Goal: Transaction & Acquisition: Purchase product/service

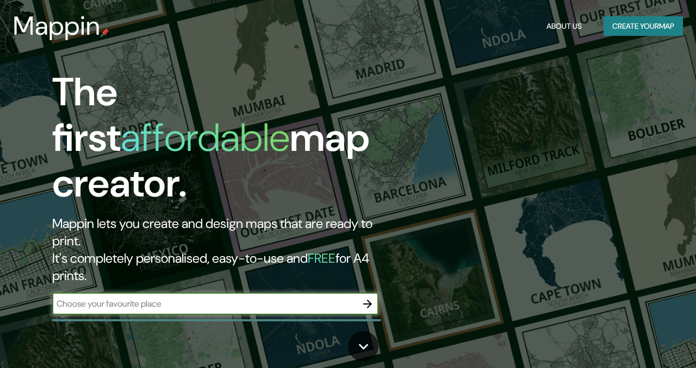
click at [201, 298] on input "text" at bounding box center [204, 304] width 304 height 12
type input "[GEOGRAPHIC_DATA]"
type input "OUr"
type input "our places"
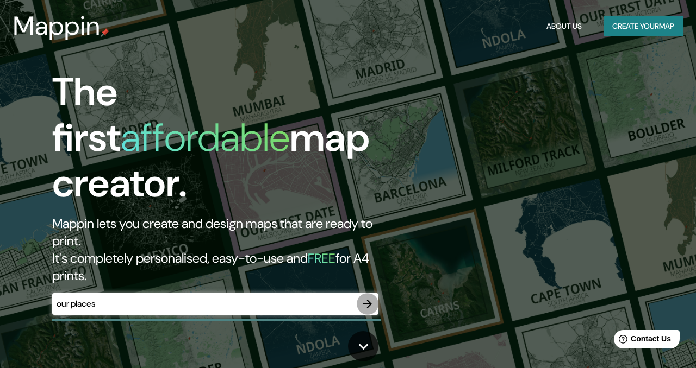
click at [370, 300] on icon "button" at bounding box center [367, 304] width 9 height 9
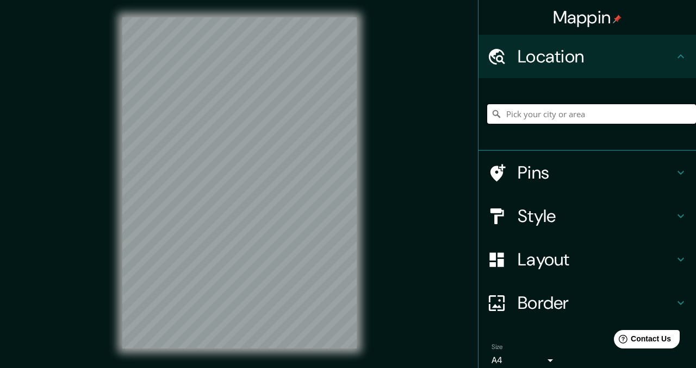
click at [532, 119] on input "Pick your city or area" at bounding box center [591, 114] width 209 height 20
click at [531, 177] on h4 "Pins" at bounding box center [595, 173] width 157 height 22
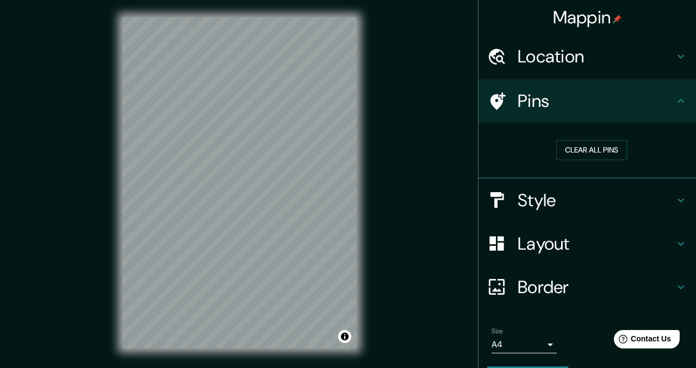
click at [551, 98] on h4 "Pins" at bounding box center [595, 101] width 157 height 22
click at [510, 102] on div at bounding box center [502, 101] width 30 height 19
click at [548, 62] on h4 "Location" at bounding box center [595, 57] width 157 height 22
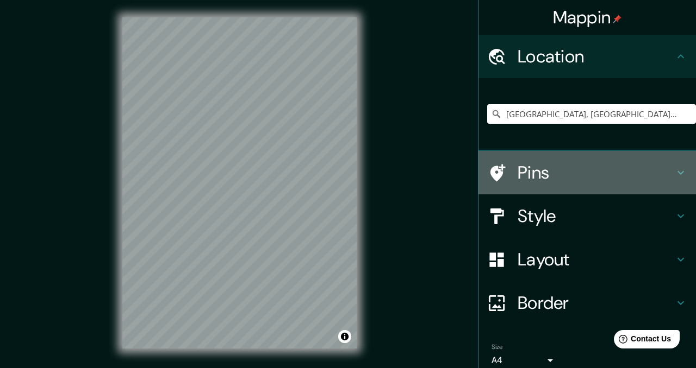
click at [504, 176] on icon at bounding box center [496, 173] width 19 height 19
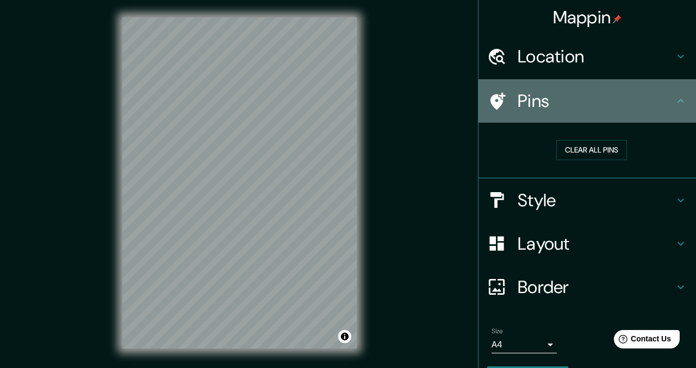
click at [498, 96] on icon at bounding box center [496, 101] width 19 height 19
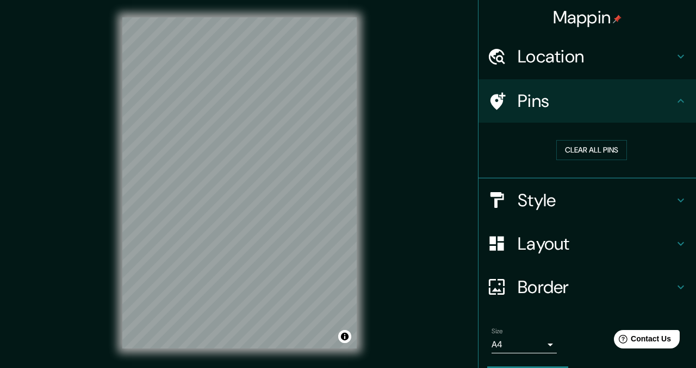
click at [312, 136] on div "Mappin Location [GEOGRAPHIC_DATA], [GEOGRAPHIC_DATA], [GEOGRAPHIC_DATA] Pins Cl…" at bounding box center [348, 192] width 696 height 384
click at [587, 152] on button "Clear all pins" at bounding box center [591, 150] width 71 height 20
click at [548, 211] on h4 "Style" at bounding box center [595, 201] width 157 height 22
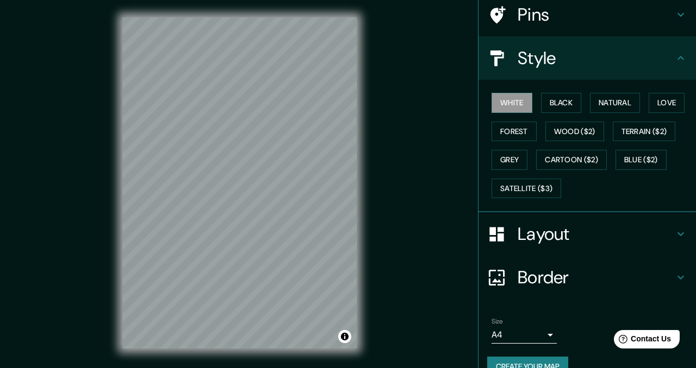
click at [549, 230] on h4 "Layout" at bounding box center [595, 234] width 157 height 22
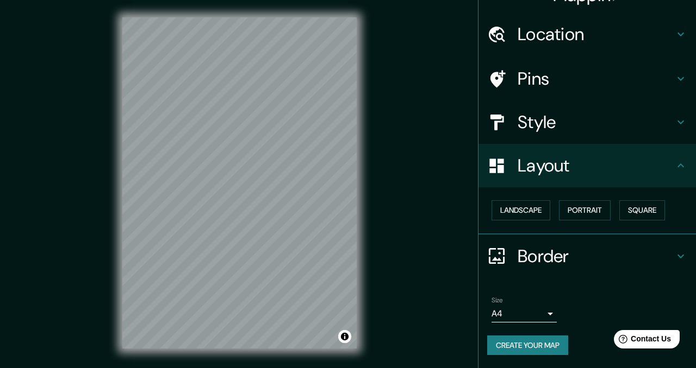
scroll to position [22, 0]
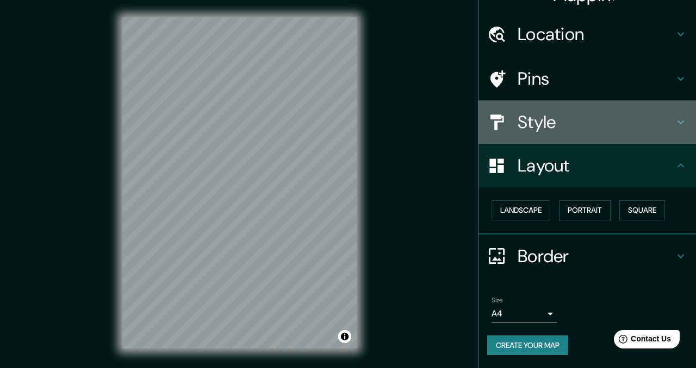
click at [529, 123] on h4 "Style" at bounding box center [595, 122] width 157 height 22
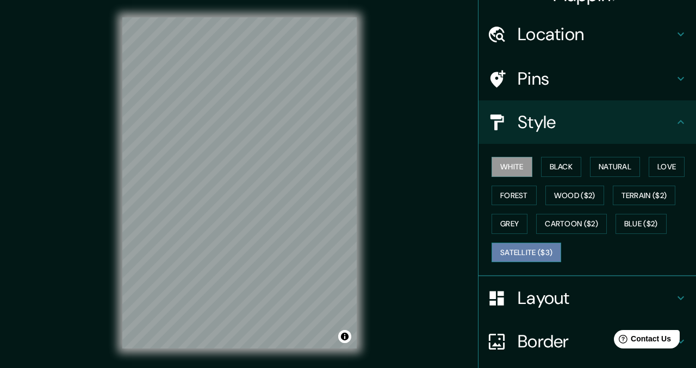
click at [528, 254] on button "Satellite ($3)" at bounding box center [526, 253] width 70 height 20
click at [359, 223] on div "© Mapbox © OpenStreetMap Improve this map © Maxar" at bounding box center [239, 183] width 269 height 366
click at [579, 35] on h4 "Location" at bounding box center [595, 34] width 157 height 22
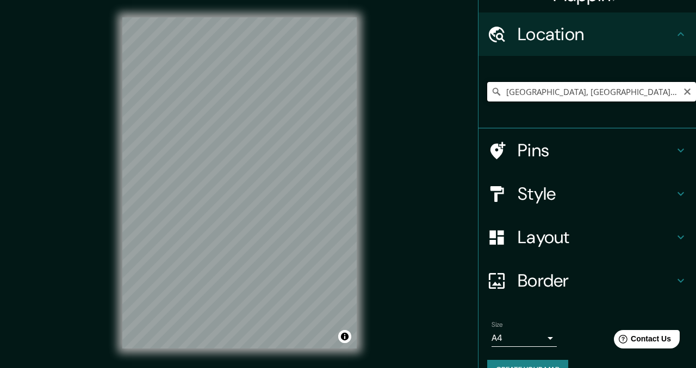
click at [559, 85] on input "[GEOGRAPHIC_DATA], [GEOGRAPHIC_DATA], [GEOGRAPHIC_DATA]" at bounding box center [591, 92] width 209 height 20
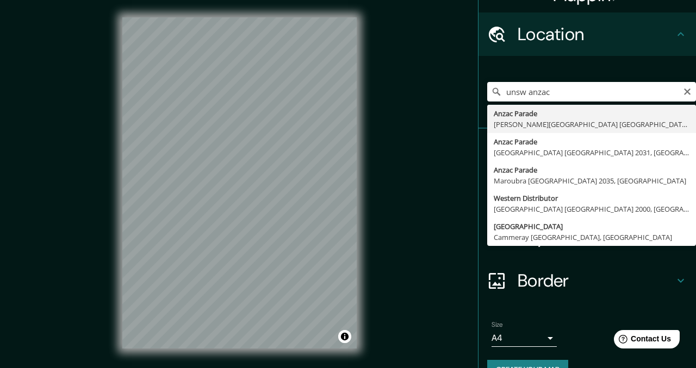
type input "Anzac Parade, [STREET_ADDRESS]"
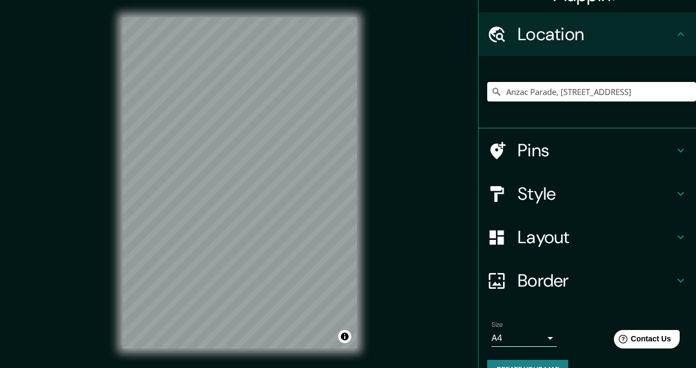
scroll to position [0, 0]
click at [364, 202] on div "© Mapbox © OpenStreetMap Improve this map © Maxar" at bounding box center [239, 183] width 269 height 366
